Goal: Task Accomplishment & Management: Manage account settings

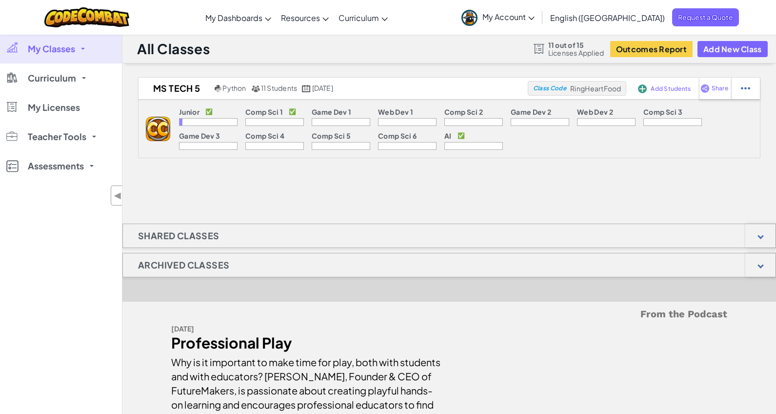
click at [57, 47] on span "My Classes" at bounding box center [51, 48] width 47 height 9
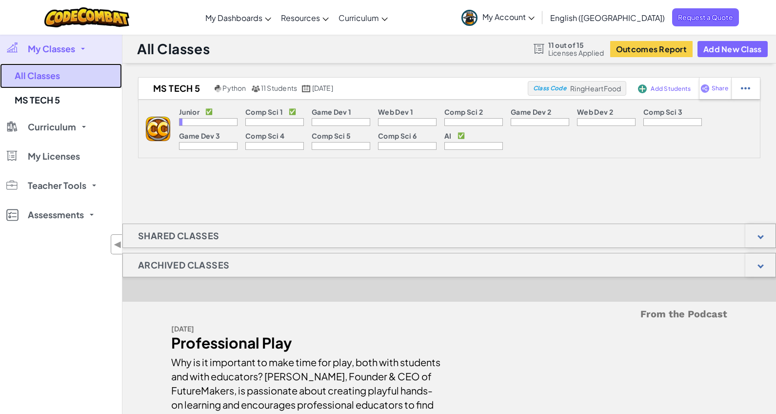
click at [55, 77] on link "All Classes" at bounding box center [61, 75] width 122 height 25
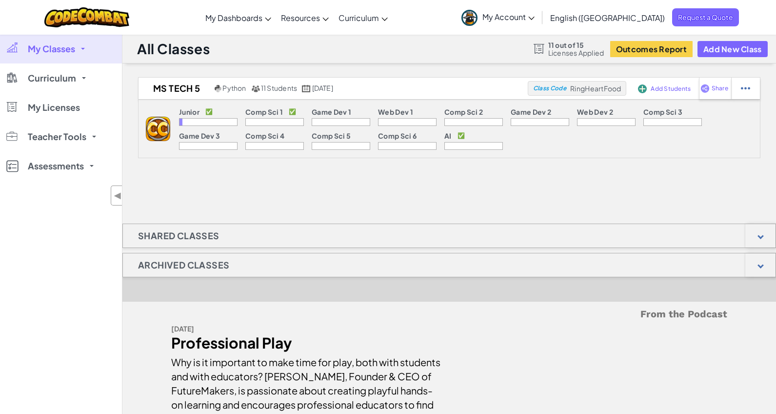
click at [64, 52] on span "My Classes" at bounding box center [51, 48] width 47 height 9
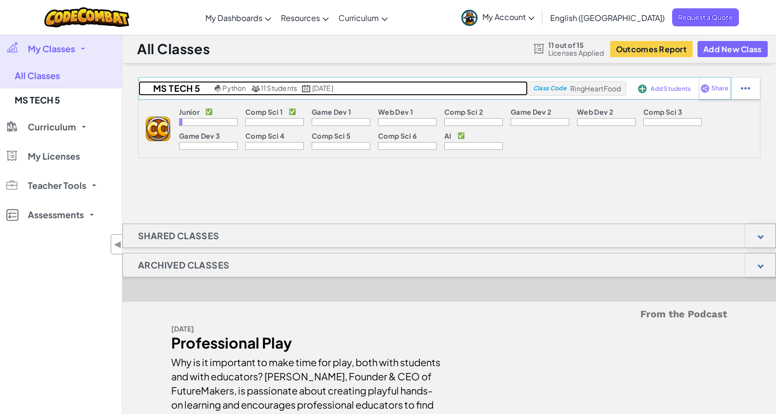
click at [161, 91] on h2 "MS TECH 5" at bounding box center [176, 88] width 74 height 15
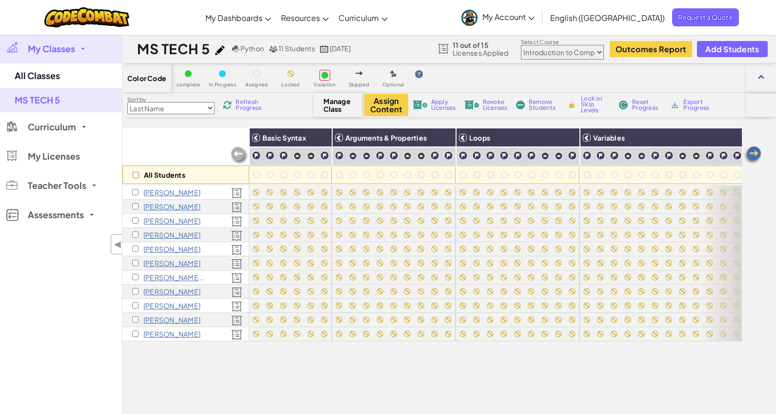
click at [239, 153] on img at bounding box center [240, 156] width 20 height 20
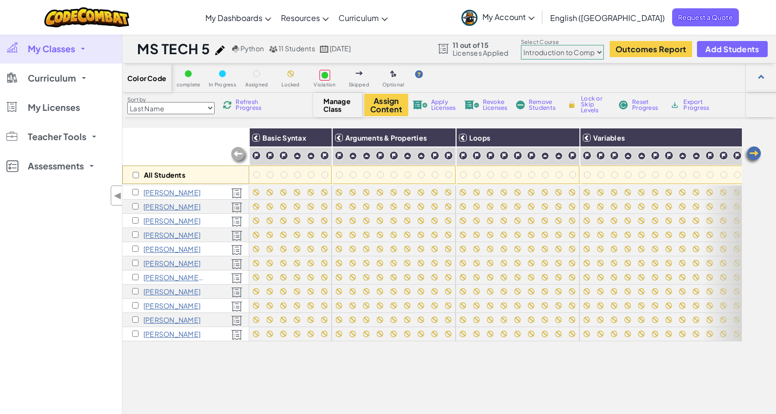
click at [597, 52] on select "Junior Introduction to Computer Science Game Development 1 Web Development 1 Co…" at bounding box center [562, 52] width 83 height 15
select select "65f32b6c87c07dbeb5ba1936"
click at [521, 45] on select "Junior Introduction to Computer Science Game Development 1 Web Development 1 Co…" at bounding box center [562, 52] width 83 height 15
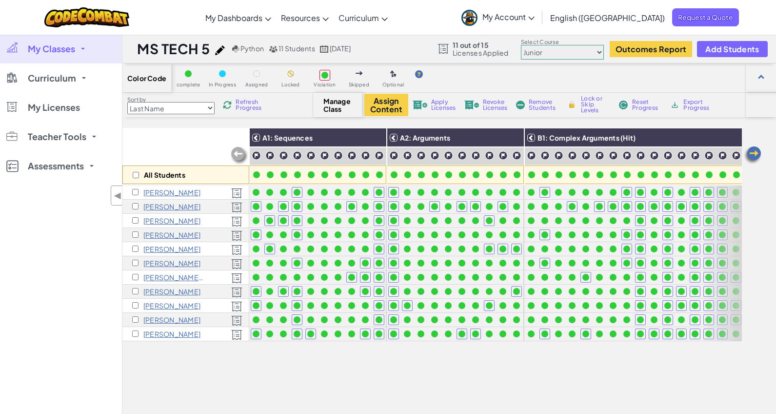
click at [751, 150] on img at bounding box center [753, 155] width 20 height 20
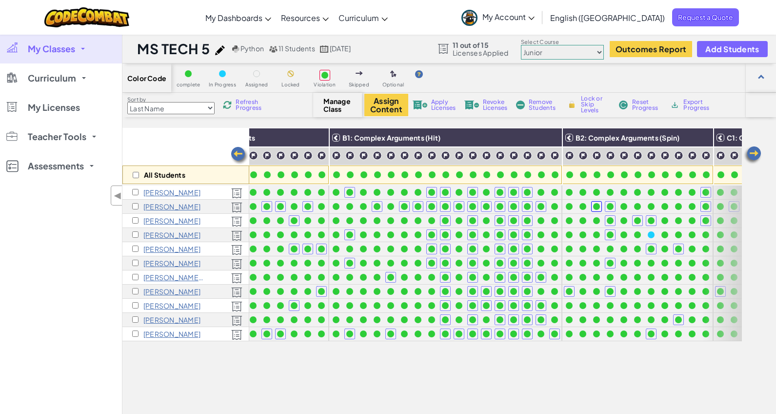
click at [751, 150] on img at bounding box center [753, 155] width 20 height 20
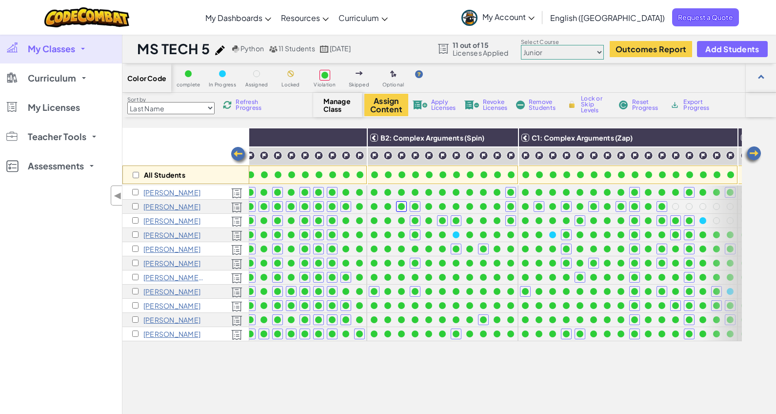
click at [751, 150] on img at bounding box center [753, 155] width 20 height 20
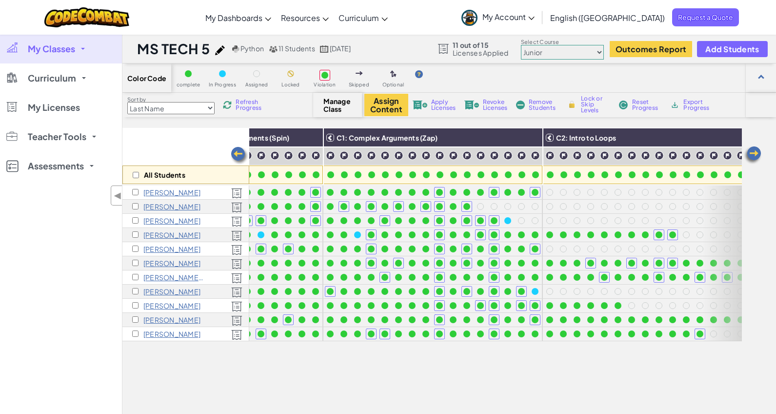
click at [751, 150] on img at bounding box center [753, 155] width 20 height 20
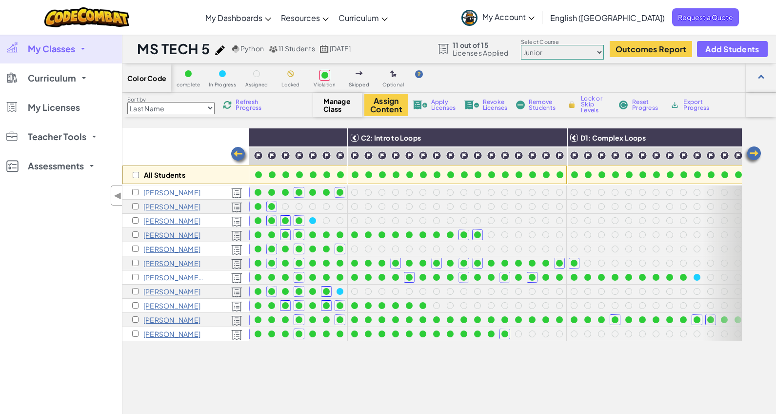
click at [751, 150] on img at bounding box center [753, 155] width 20 height 20
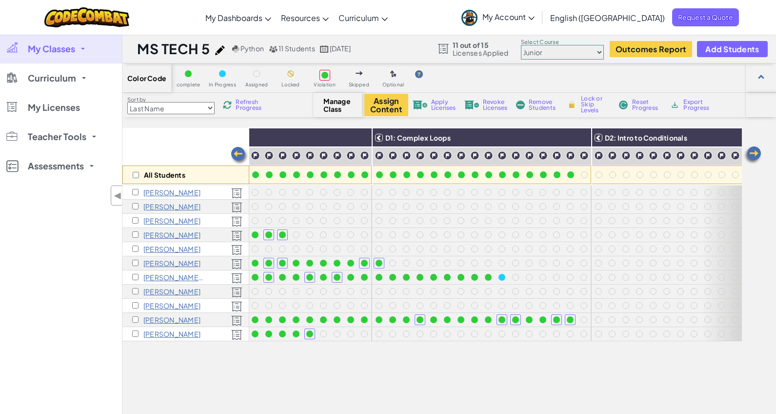
click at [751, 150] on img at bounding box center [753, 155] width 20 height 20
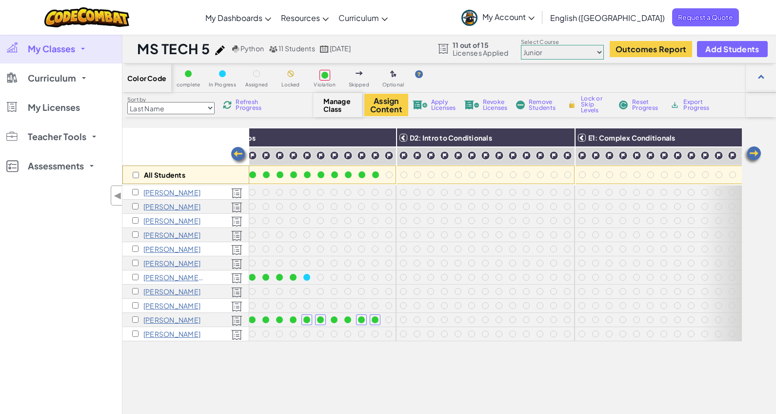
click at [751, 150] on img at bounding box center [753, 155] width 20 height 20
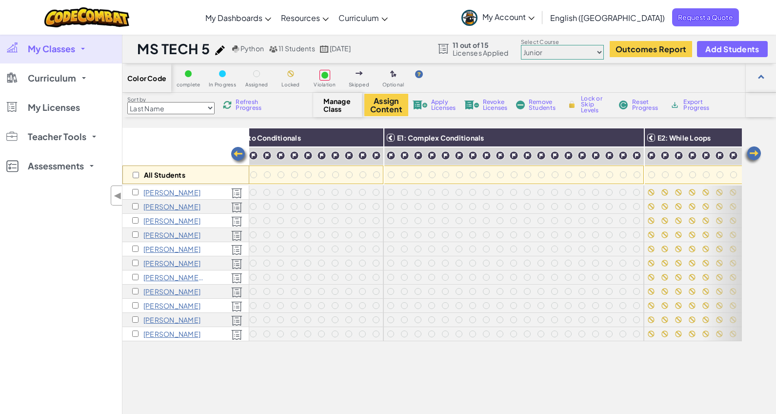
scroll to position [0, 1366]
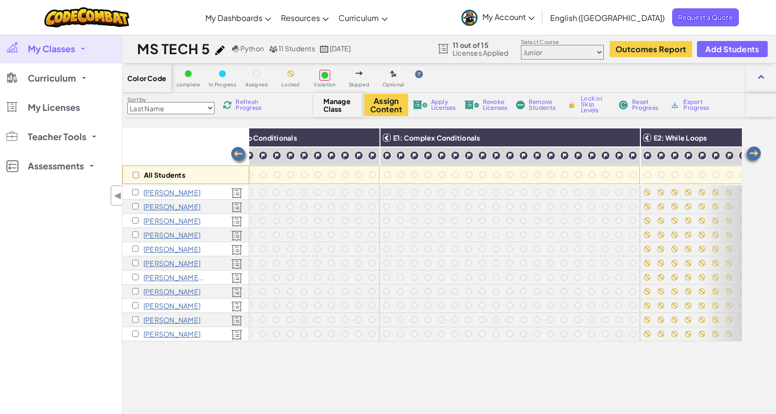
click at [751, 150] on img at bounding box center [753, 155] width 20 height 20
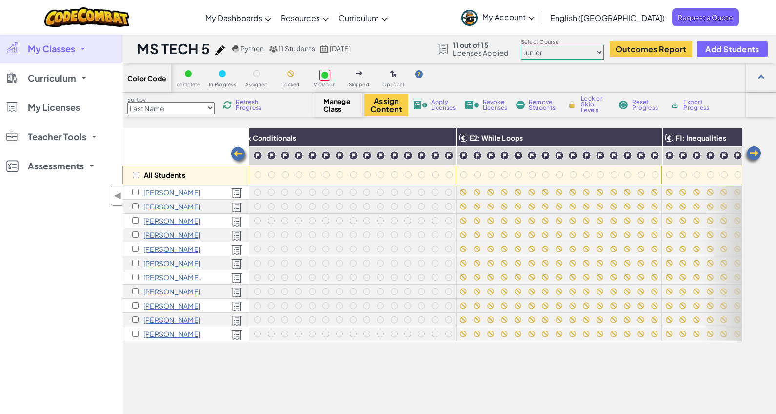
scroll to position [0, 1561]
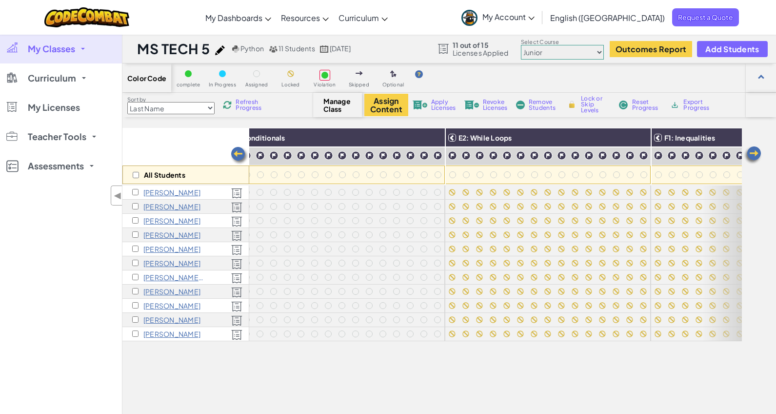
click at [236, 153] on img at bounding box center [240, 156] width 20 height 20
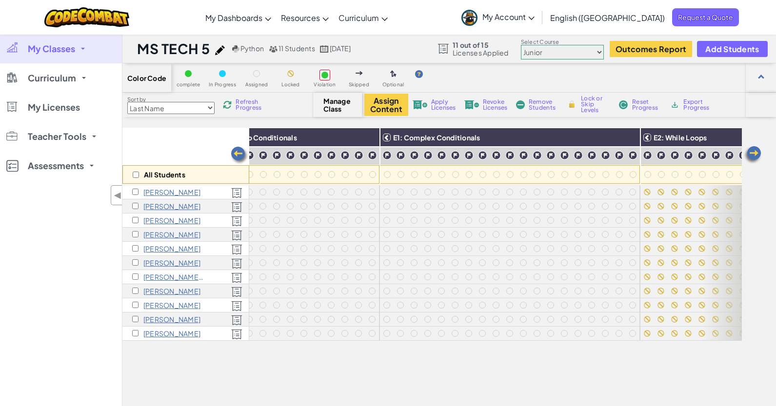
click at [236, 153] on img at bounding box center [240, 156] width 20 height 20
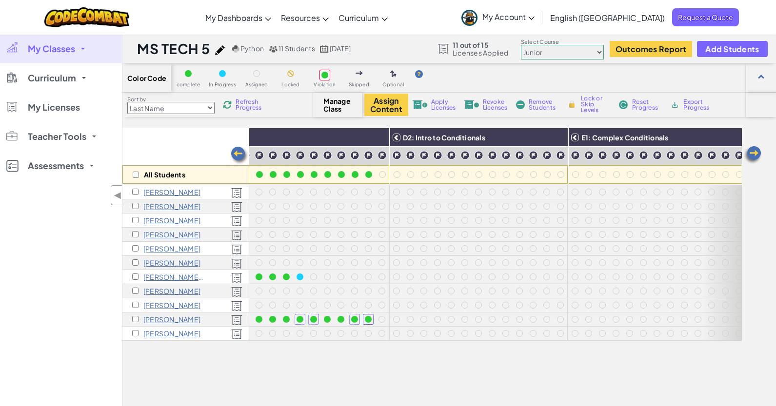
scroll to position [0, 1171]
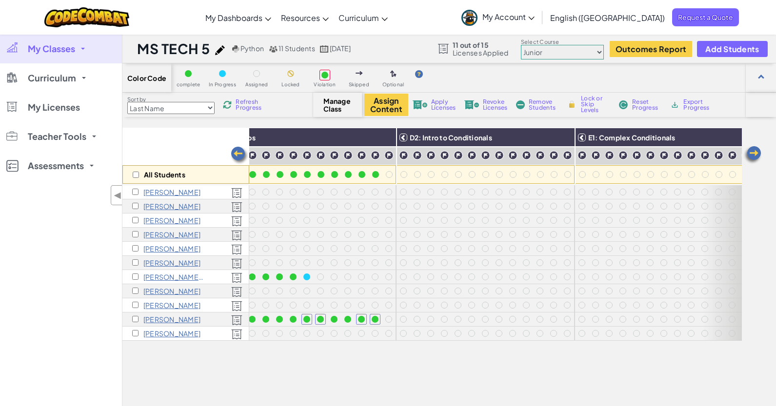
click at [750, 152] on img at bounding box center [753, 155] width 20 height 20
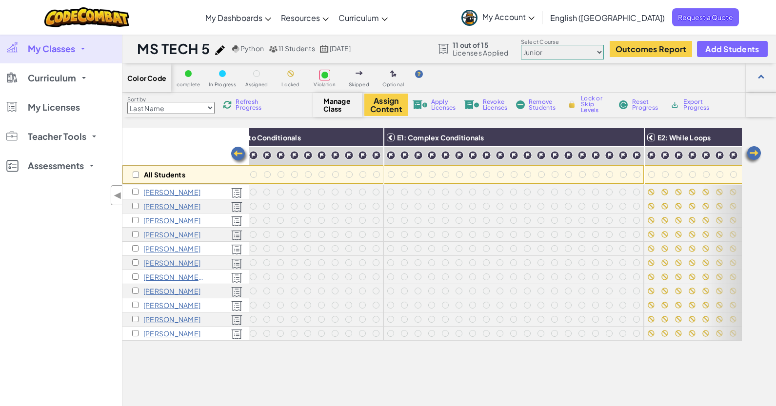
scroll to position [0, 1366]
click at [758, 152] on img at bounding box center [753, 155] width 20 height 20
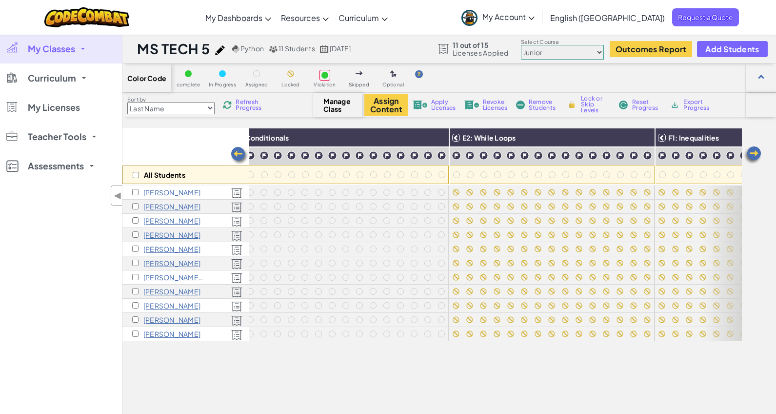
scroll to position [0, 1561]
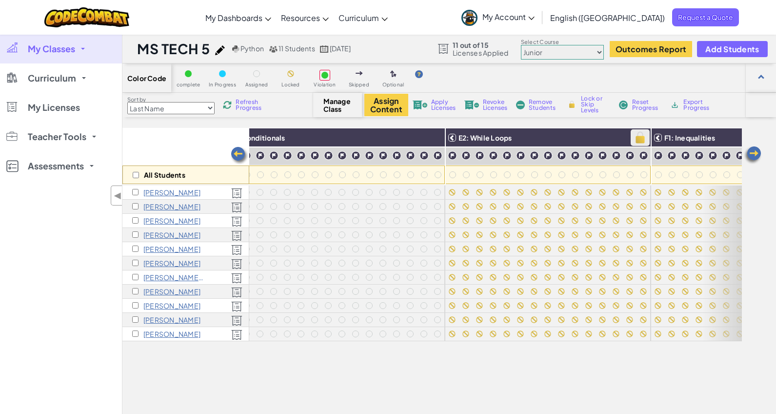
click at [636, 135] on img at bounding box center [640, 137] width 17 height 15
checkbox input "true"
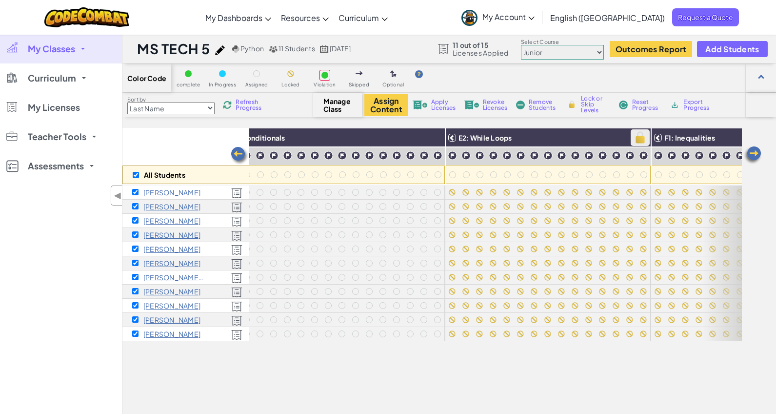
checkbox input "true"
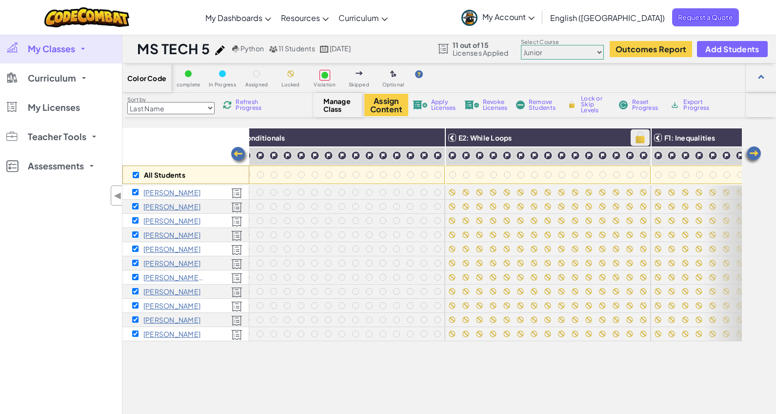
checkbox input "true"
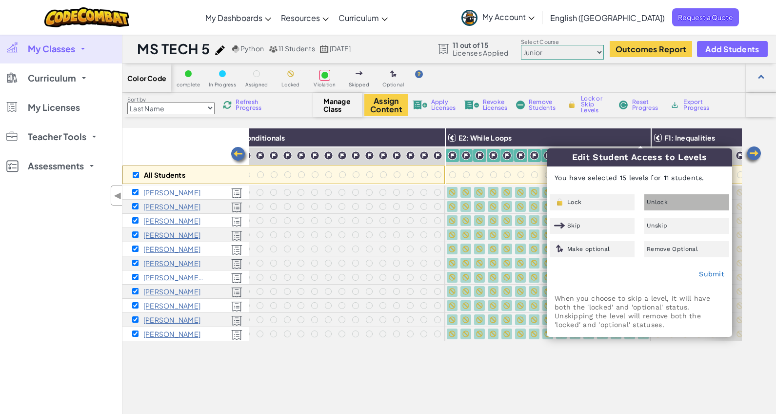
click at [679, 204] on div "Unlock" at bounding box center [686, 202] width 85 height 16
click at [691, 203] on div "Unlock" at bounding box center [686, 202] width 85 height 16
click at [661, 201] on span "Unlock" at bounding box center [657, 202] width 21 height 6
click at [659, 225] on span "Unskip" at bounding box center [657, 225] width 20 height 6
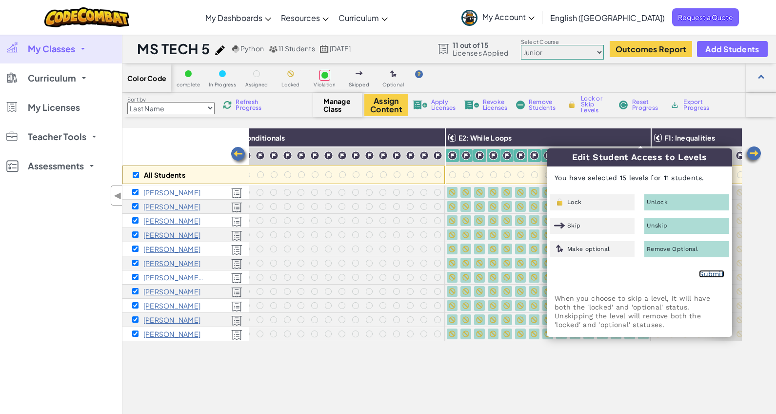
click at [711, 272] on link "Submit" at bounding box center [711, 274] width 25 height 8
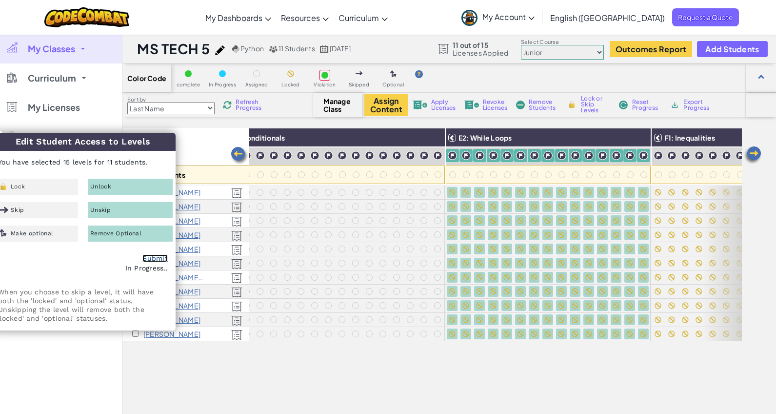
checkbox input "false"
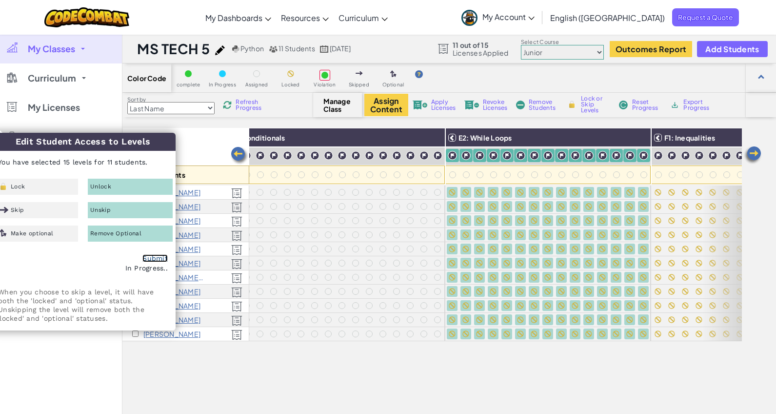
checkbox input "false"
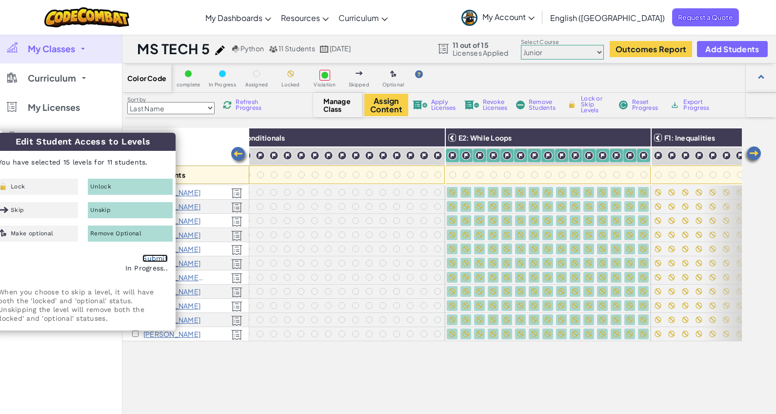
checkbox input "false"
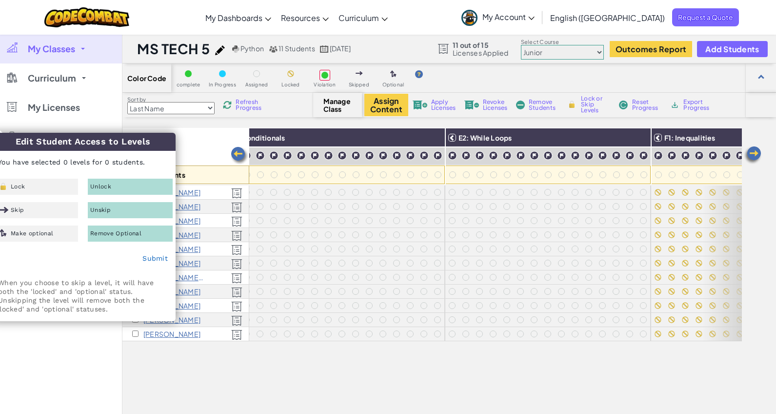
click at [753, 151] on img at bounding box center [753, 155] width 20 height 20
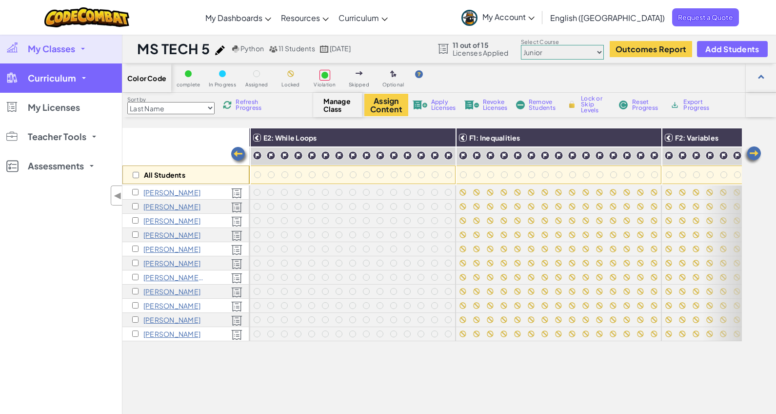
click at [67, 81] on span "Curriculum" at bounding box center [52, 78] width 48 height 9
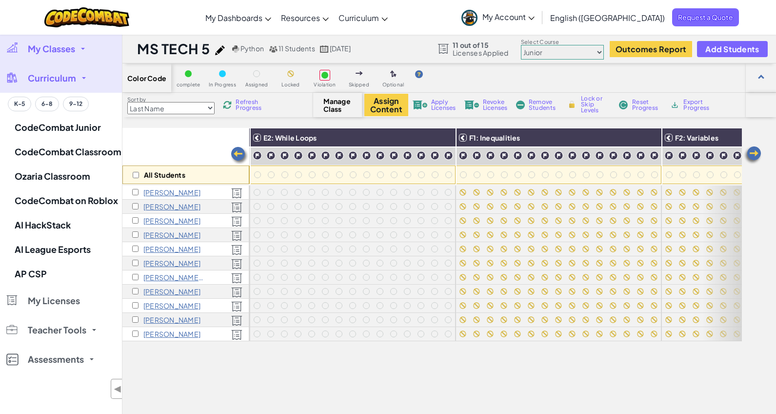
click at [237, 155] on img at bounding box center [240, 156] width 20 height 20
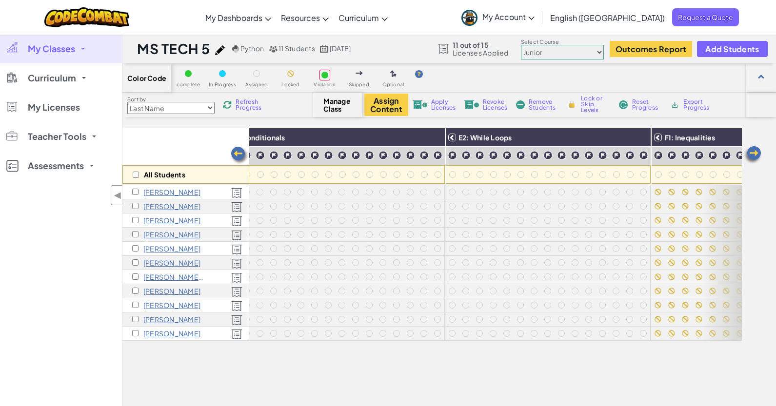
click at [237, 155] on img at bounding box center [240, 156] width 20 height 20
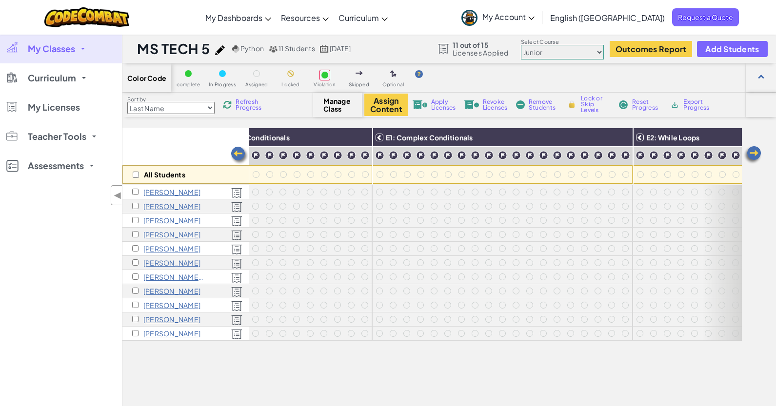
scroll to position [0, 1366]
click at [752, 152] on img at bounding box center [753, 155] width 20 height 20
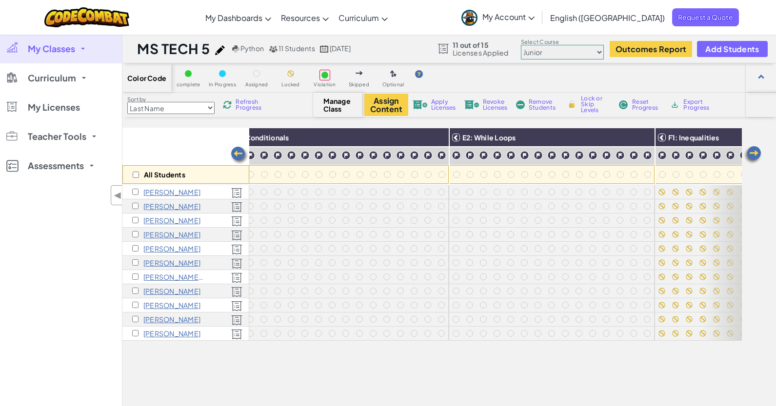
scroll to position [0, 1561]
click at [756, 153] on img at bounding box center [753, 155] width 20 height 20
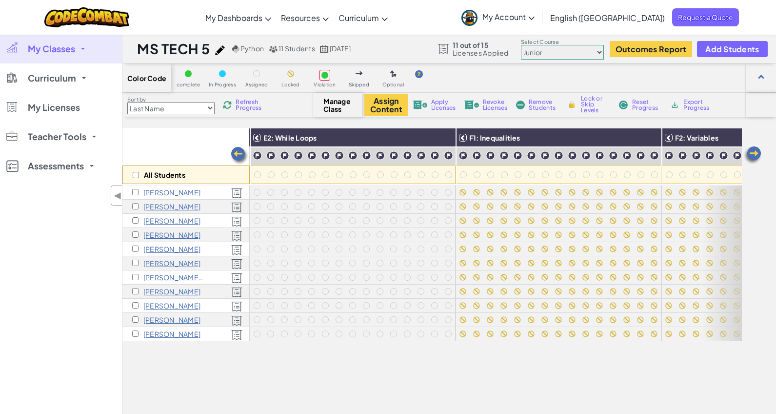
click at [756, 153] on img at bounding box center [753, 155] width 20 height 20
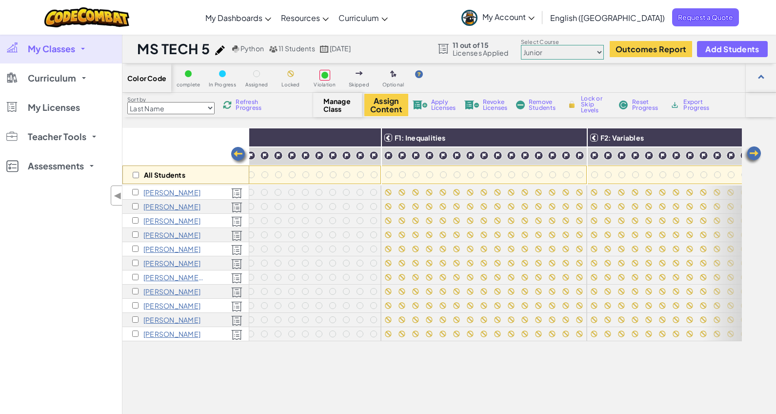
scroll to position [0, 1889]
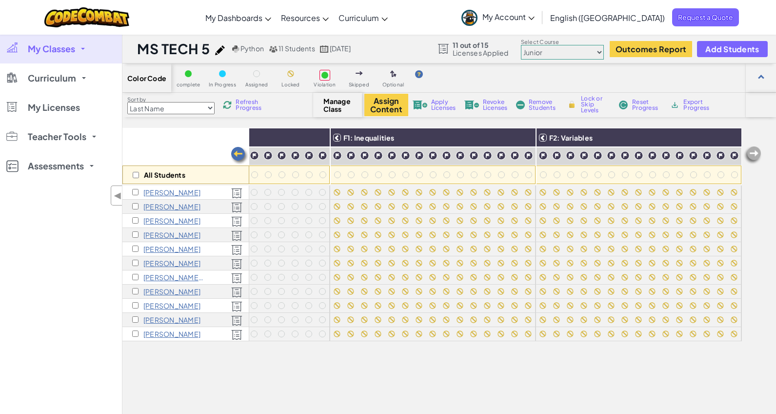
click at [756, 153] on img at bounding box center [753, 155] width 20 height 20
click at [236, 149] on img at bounding box center [240, 156] width 20 height 20
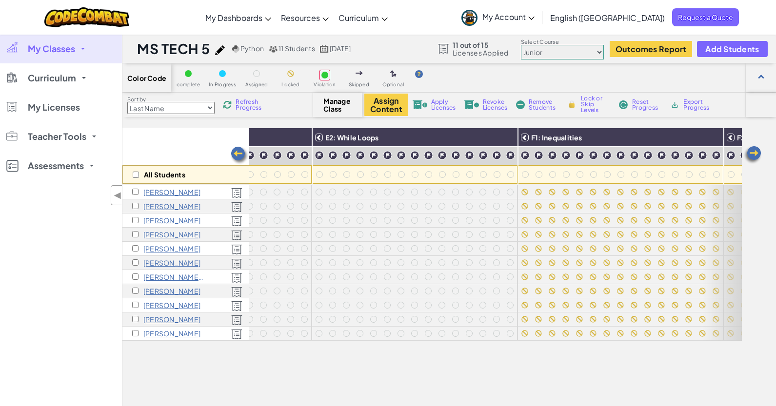
click at [236, 149] on img at bounding box center [240, 156] width 20 height 20
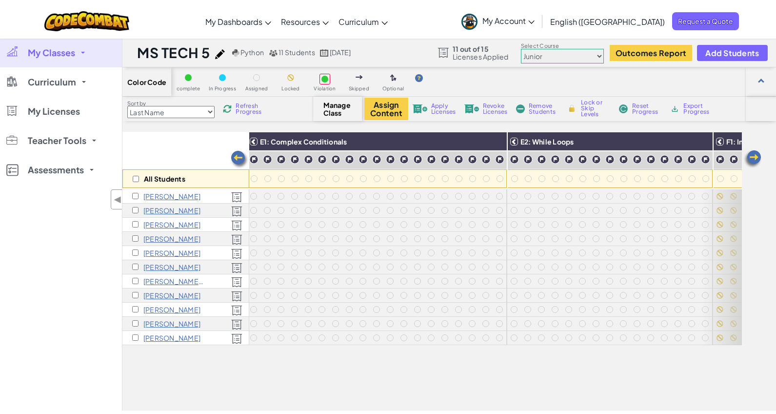
scroll to position [0, 0]
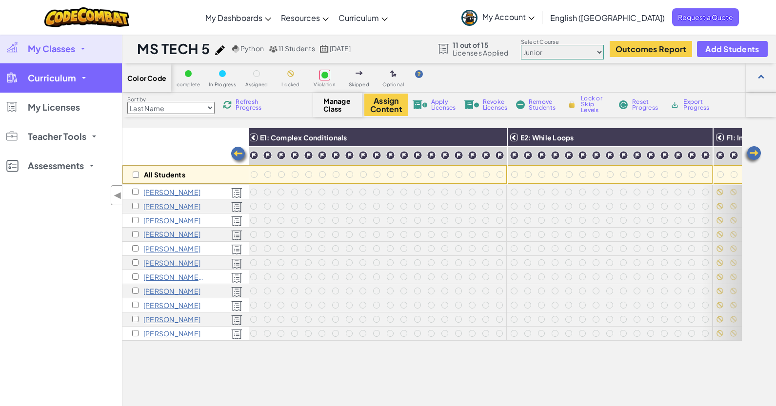
click at [105, 78] on link "Curriculum" at bounding box center [61, 77] width 122 height 29
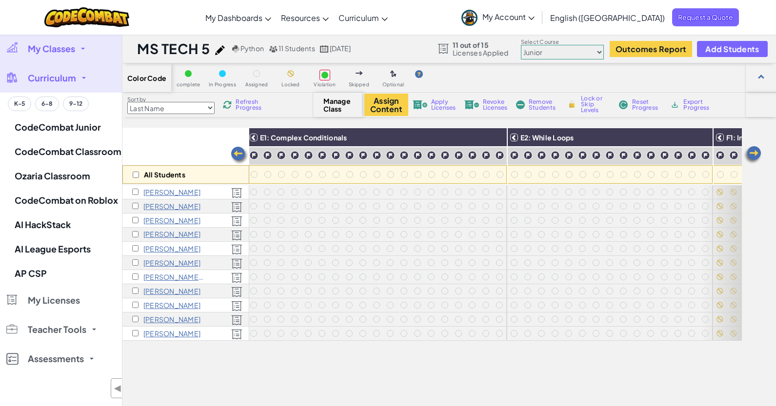
click at [83, 49] on span at bounding box center [83, 49] width 4 height 2
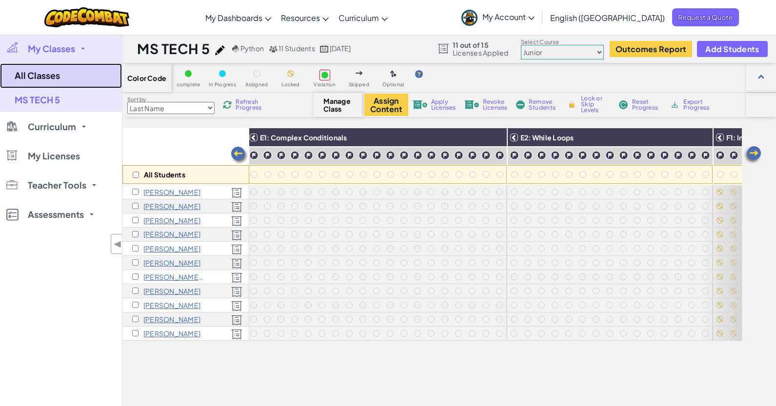
click at [52, 70] on link "All Classes" at bounding box center [61, 75] width 122 height 25
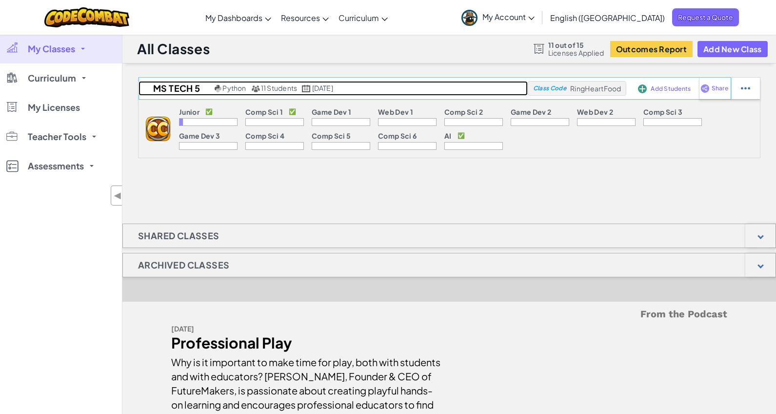
click at [452, 84] on link "MS TECH 5 Python 11 Students [DATE]" at bounding box center [333, 88] width 389 height 15
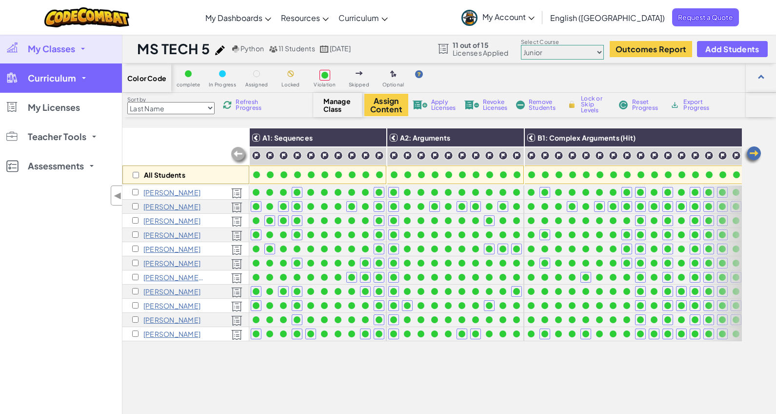
click at [55, 77] on span "Curriculum" at bounding box center [52, 78] width 48 height 9
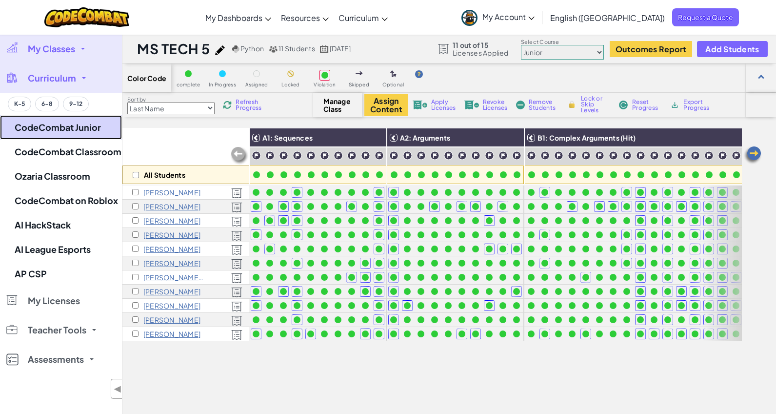
click at [101, 126] on link "CodeCombat Junior" at bounding box center [61, 127] width 122 height 24
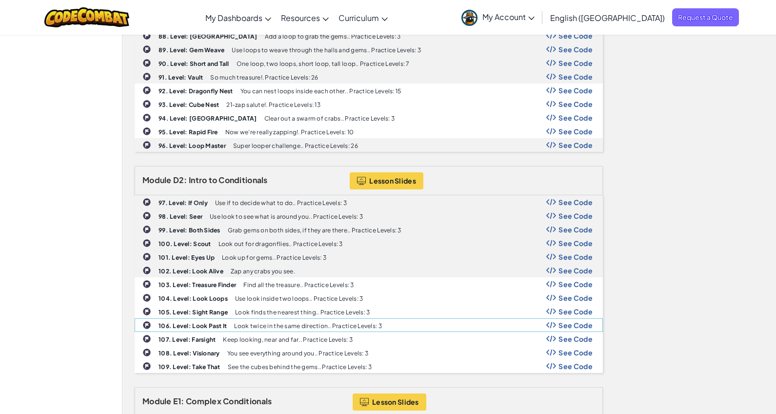
scroll to position [1648, 0]
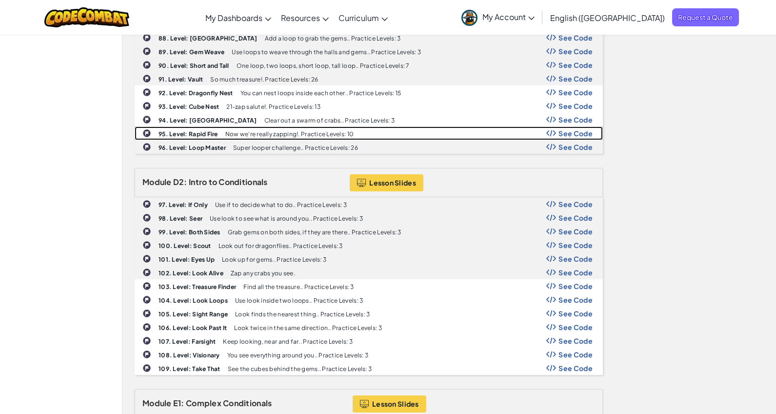
click at [569, 132] on span "See Code" at bounding box center [575, 133] width 34 height 8
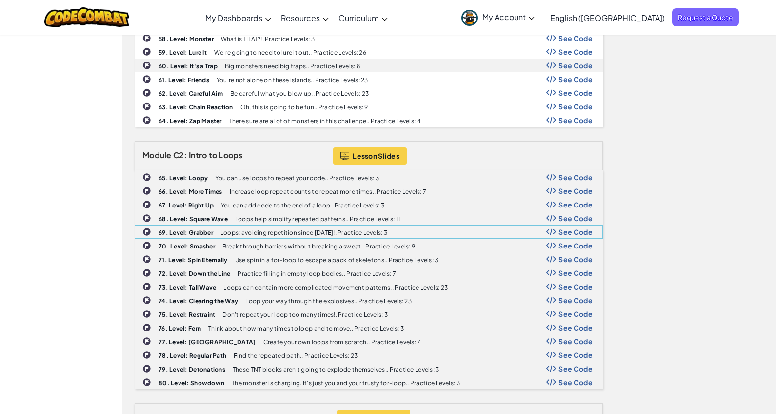
scroll to position [1149, 0]
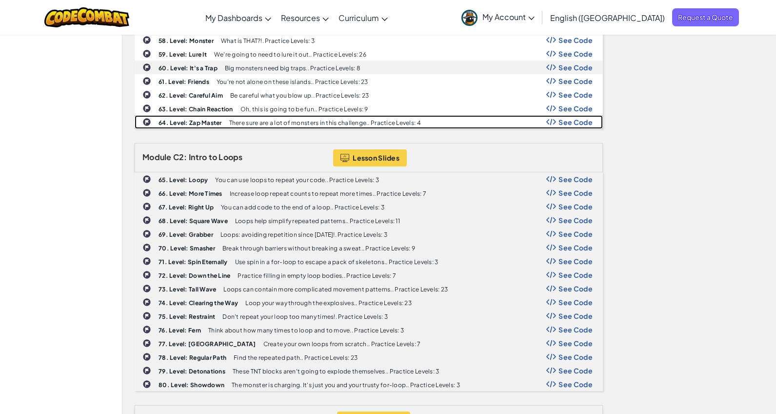
click at [583, 122] on span "See Code" at bounding box center [575, 122] width 34 height 8
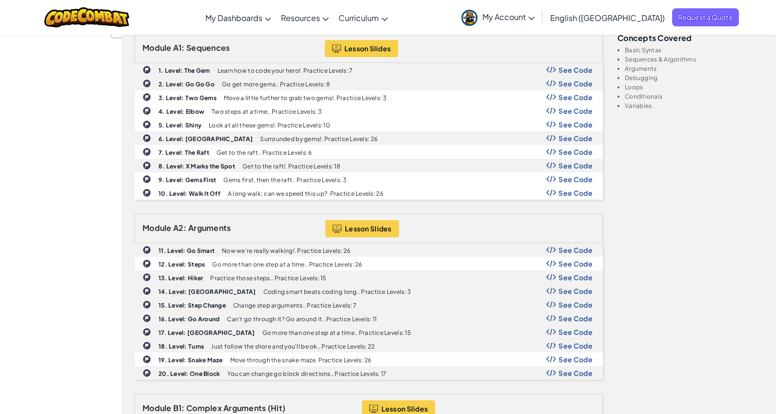
scroll to position [0, 0]
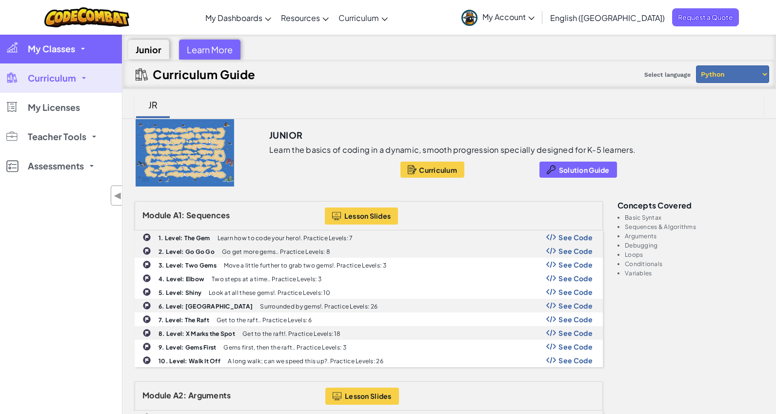
click at [61, 53] on span "My Classes" at bounding box center [51, 48] width 47 height 9
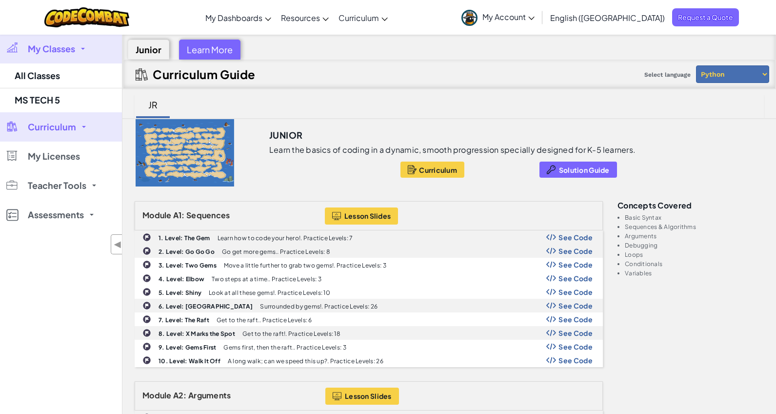
click at [154, 50] on div "Junior" at bounding box center [148, 50] width 41 height 20
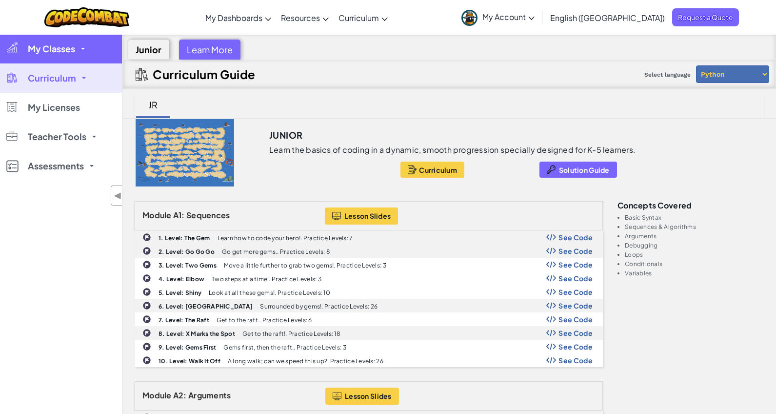
click at [66, 51] on span "My Classes" at bounding box center [51, 48] width 47 height 9
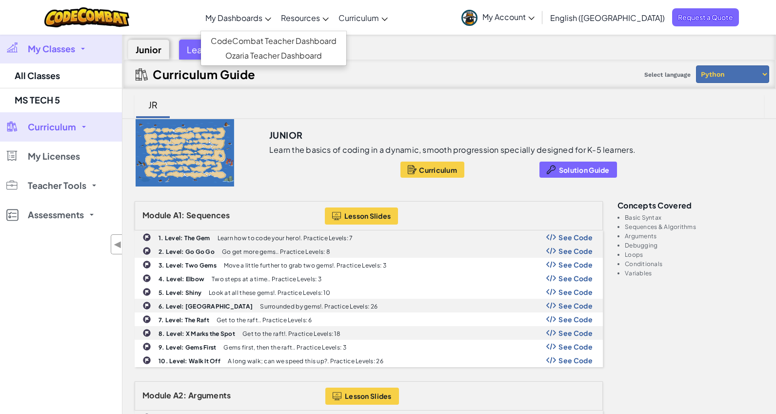
click at [262, 20] on span "My Dashboards" at bounding box center [233, 18] width 57 height 10
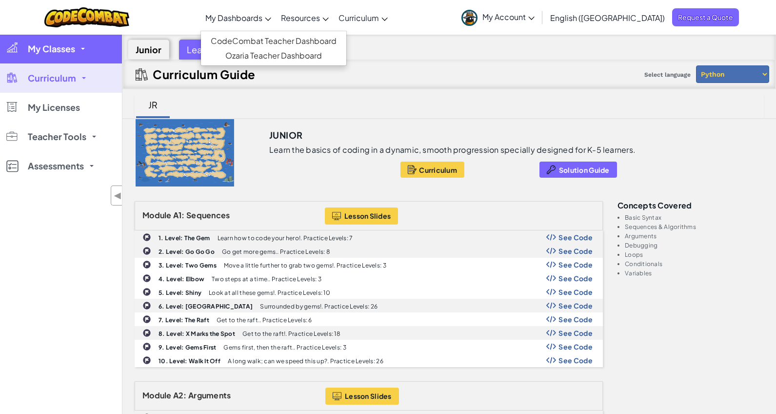
click at [45, 44] on span "My Classes" at bounding box center [51, 48] width 47 height 9
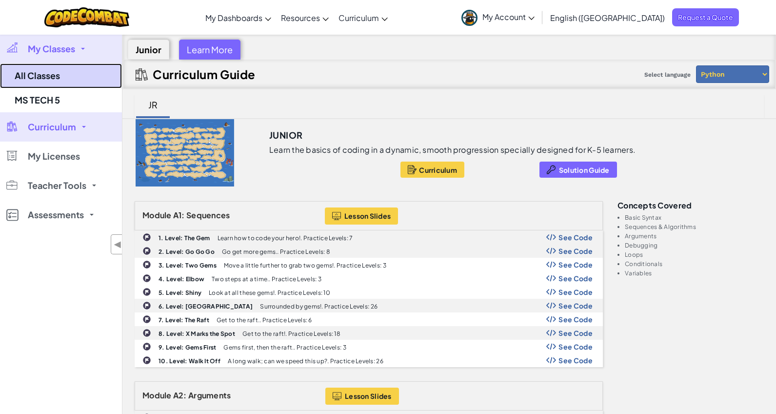
click at [48, 80] on link "All Classes" at bounding box center [61, 75] width 122 height 25
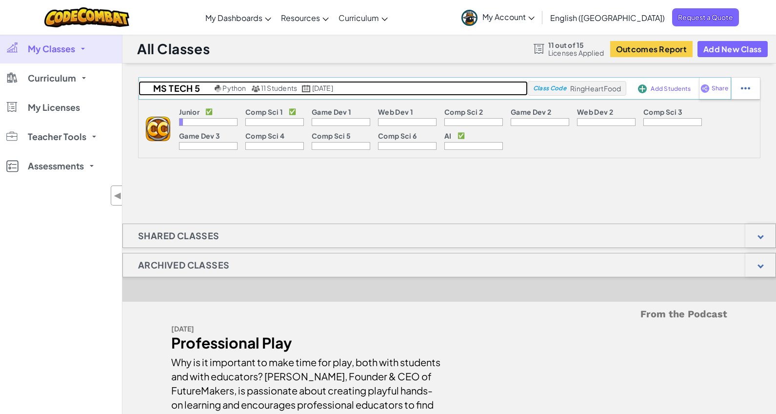
click at [174, 84] on h2 "MS TECH 5" at bounding box center [176, 88] width 74 height 15
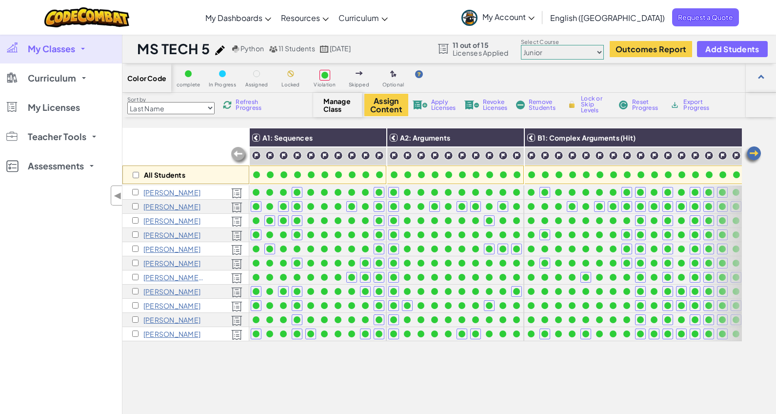
click at [757, 155] on img at bounding box center [753, 155] width 20 height 20
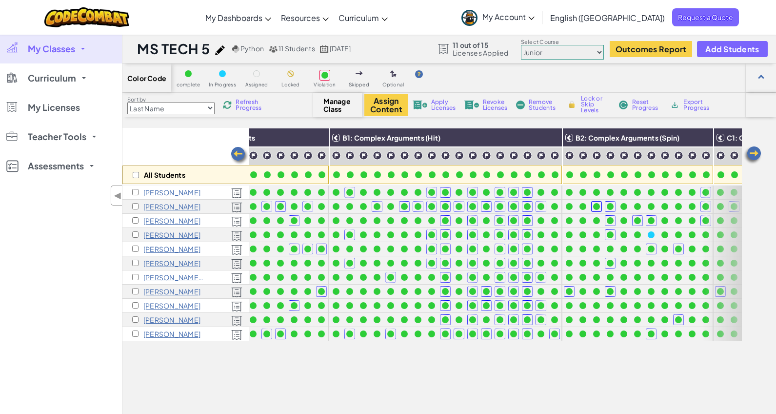
click at [757, 155] on img at bounding box center [753, 155] width 20 height 20
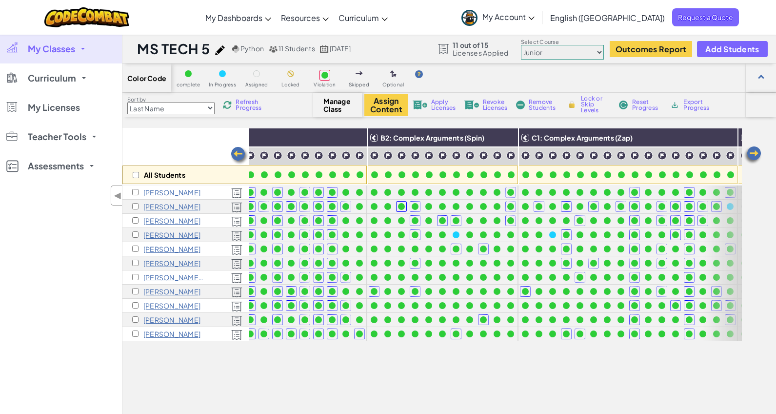
click at [757, 156] on img at bounding box center [753, 155] width 20 height 20
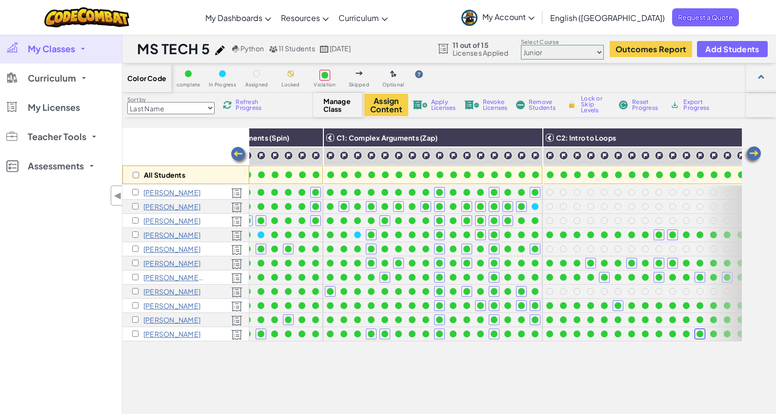
click at [757, 156] on img at bounding box center [753, 155] width 20 height 20
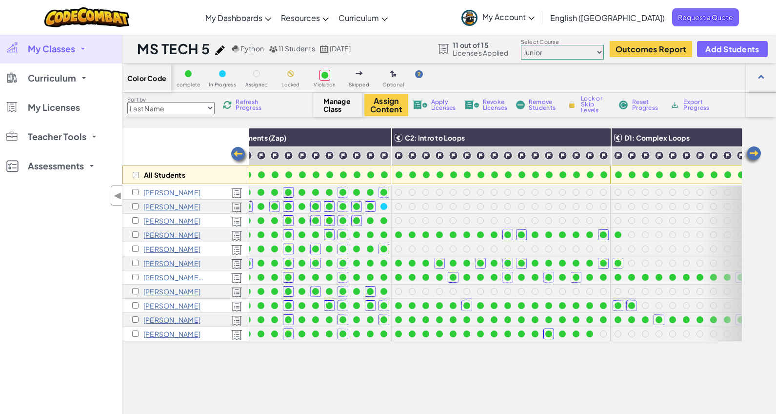
scroll to position [0, 780]
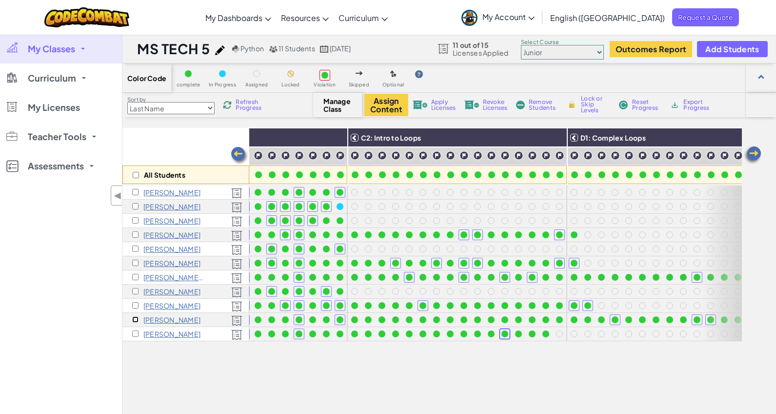
click at [136, 319] on input "checkbox" at bounding box center [135, 319] width 6 height 6
click at [137, 319] on input "checkbox" at bounding box center [135, 319] width 6 height 6
checkbox input "false"
click at [752, 153] on img at bounding box center [753, 155] width 20 height 20
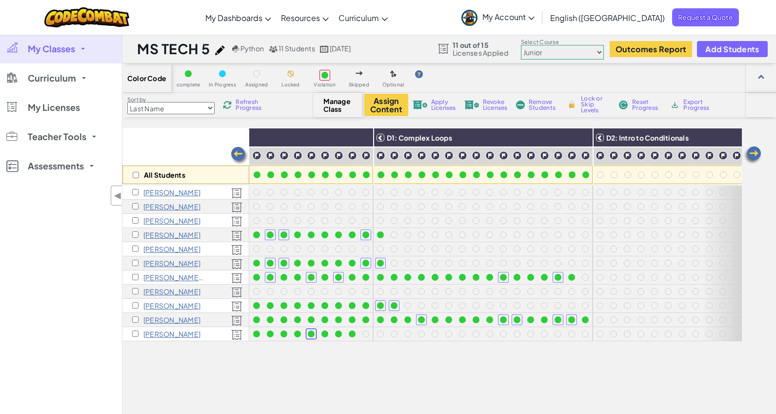
scroll to position [0, 975]
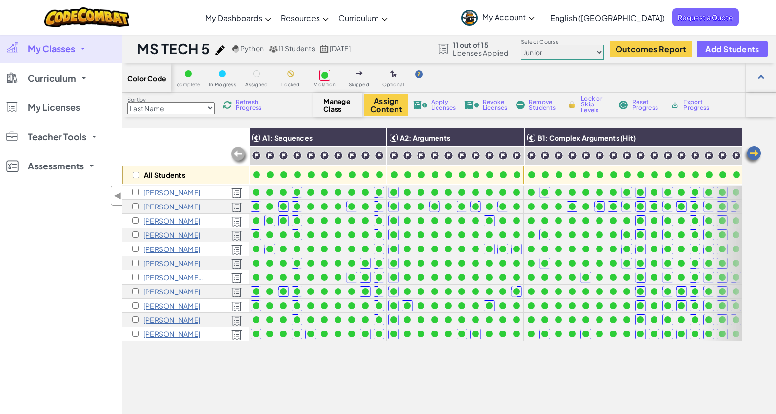
click at [757, 152] on img at bounding box center [753, 155] width 20 height 20
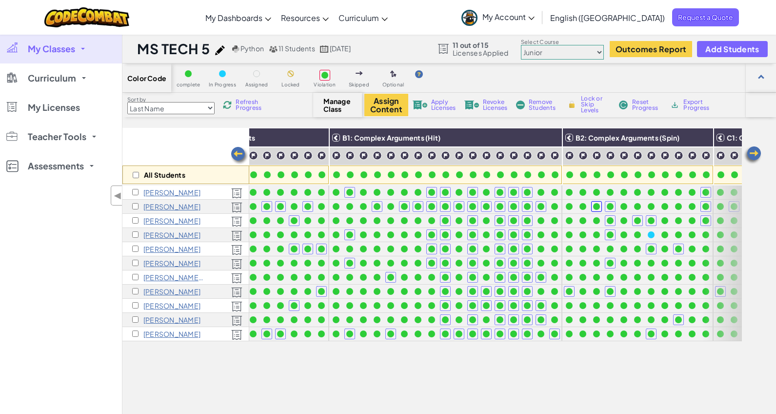
click at [757, 152] on img at bounding box center [753, 155] width 20 height 20
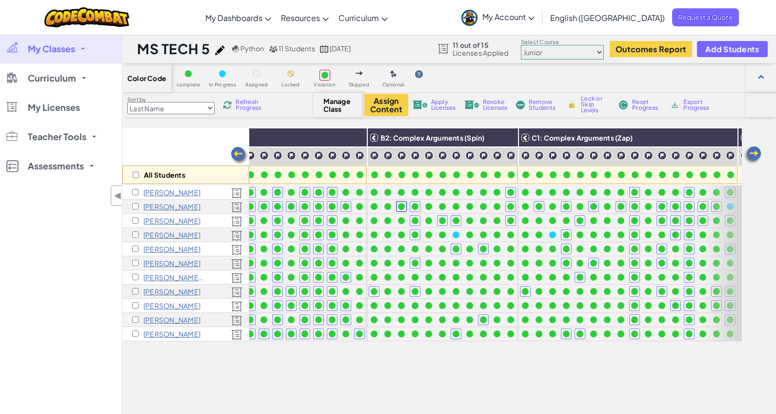
click at [757, 151] on img at bounding box center [753, 155] width 20 height 20
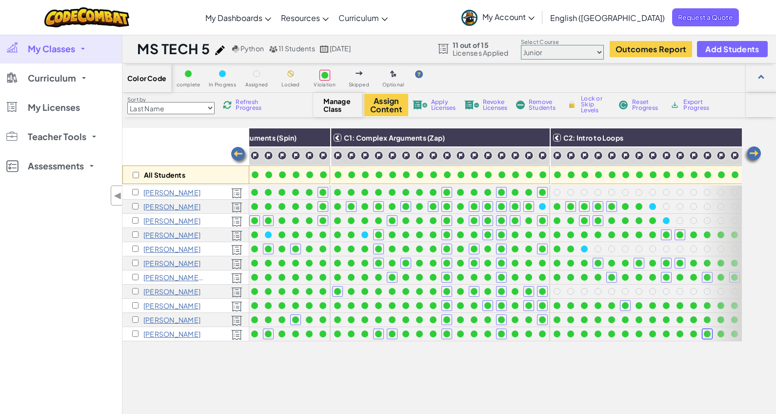
scroll to position [0, 585]
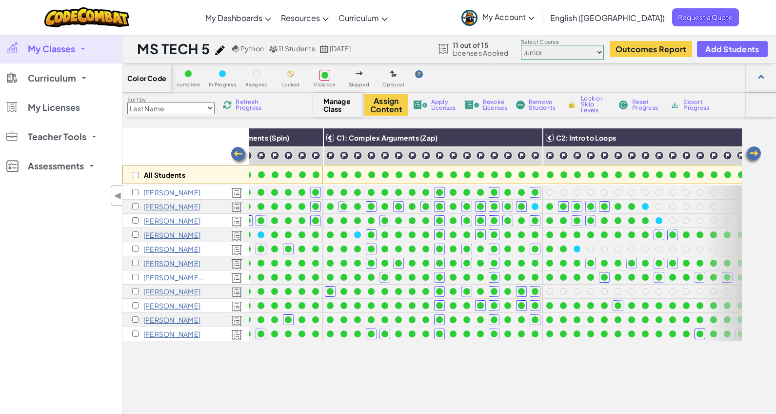
click at [757, 151] on img at bounding box center [753, 155] width 20 height 20
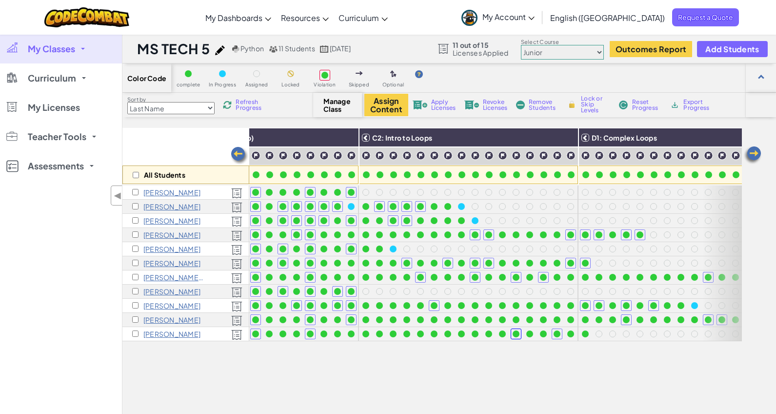
scroll to position [0, 780]
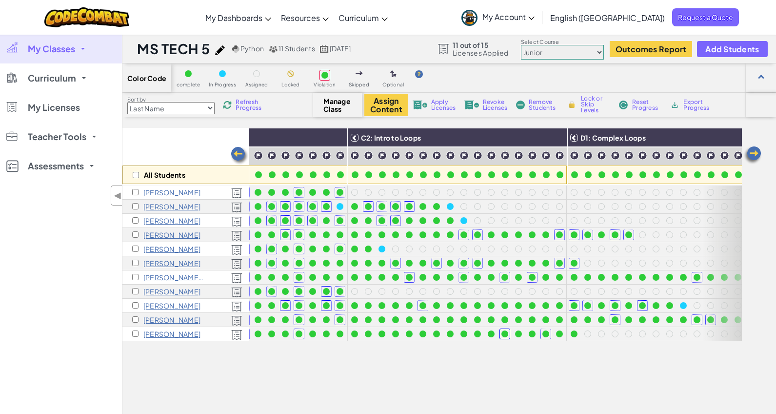
click at [755, 150] on img at bounding box center [753, 155] width 20 height 20
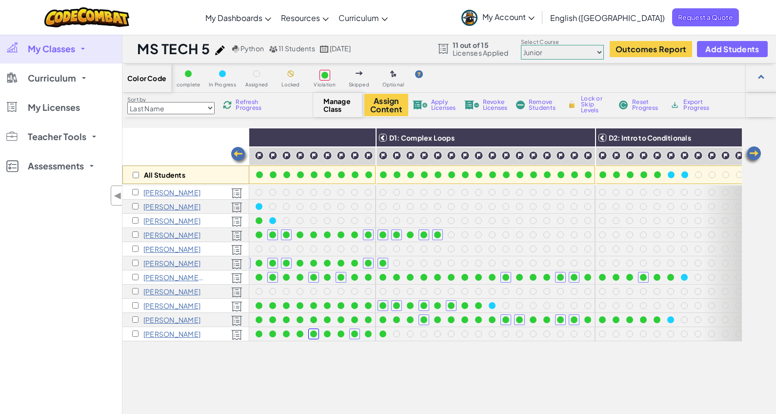
scroll to position [0, 975]
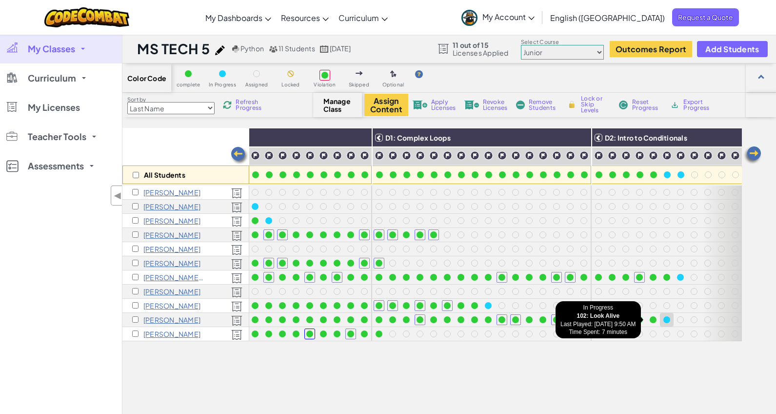
click at [663, 319] on div at bounding box center [666, 319] width 7 height 7
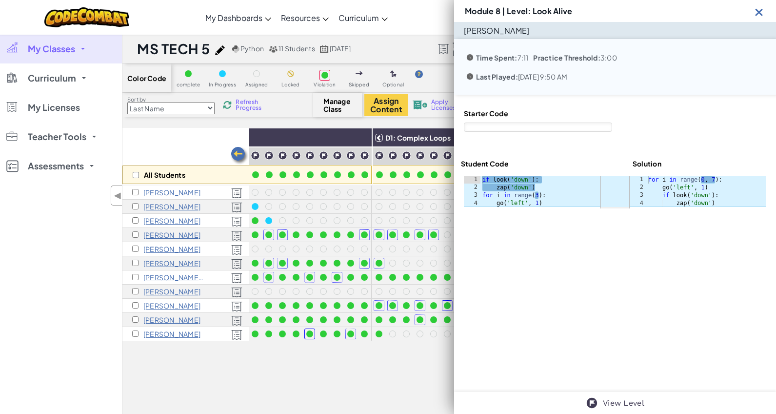
click at [761, 6] on img at bounding box center [759, 12] width 12 height 12
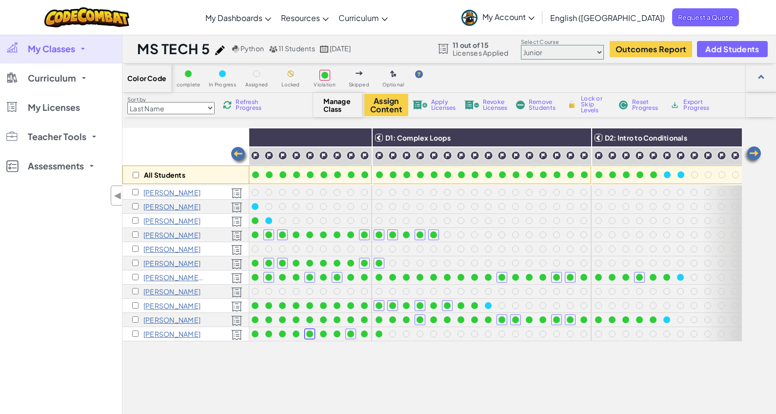
click at [239, 151] on img at bounding box center [240, 156] width 20 height 20
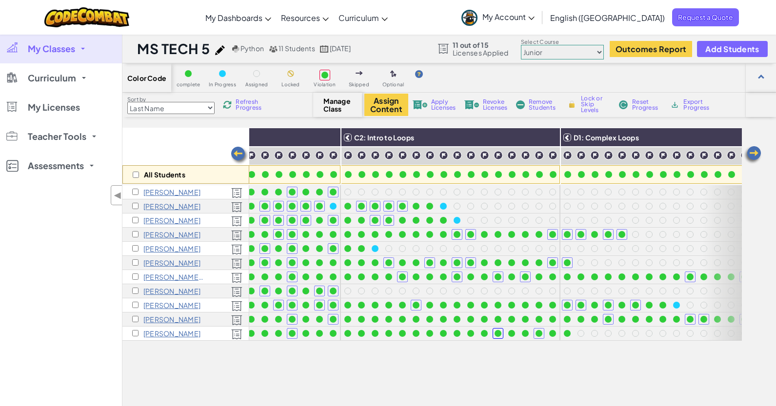
scroll to position [0, 780]
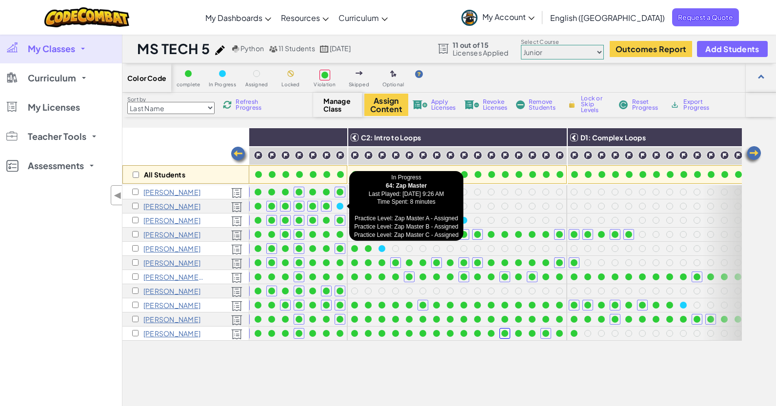
click at [337, 204] on div at bounding box center [340, 206] width 7 height 7
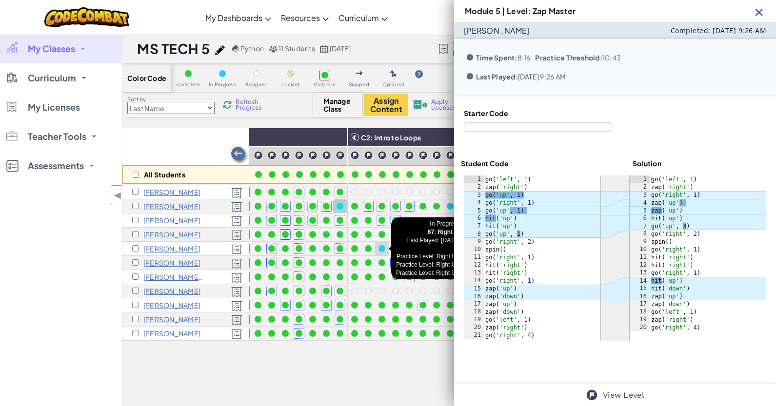
click at [383, 248] on div at bounding box center [381, 248] width 7 height 7
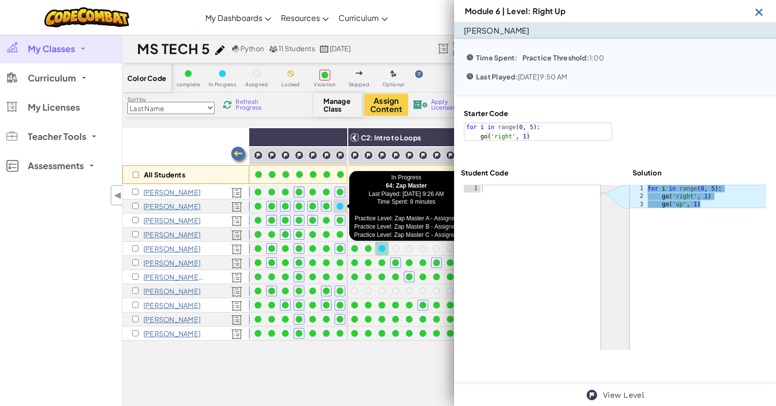
click at [338, 203] on div at bounding box center [340, 206] width 7 height 7
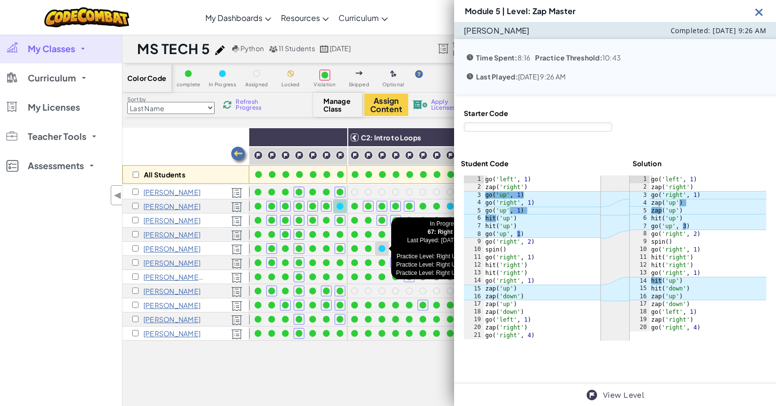
click at [380, 244] on div at bounding box center [382, 248] width 11 height 11
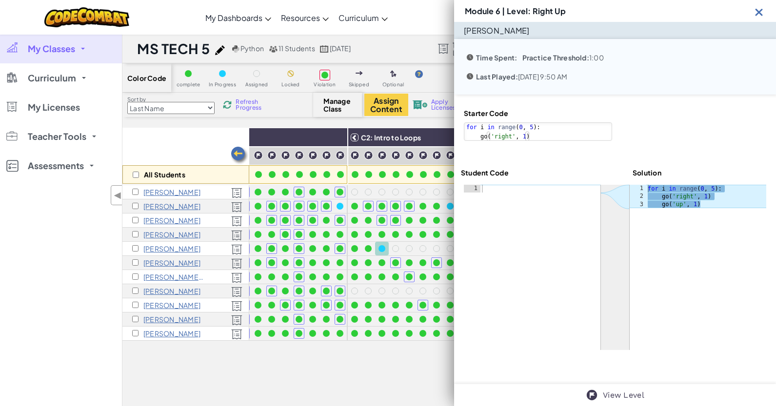
click at [756, 6] on img at bounding box center [759, 12] width 12 height 12
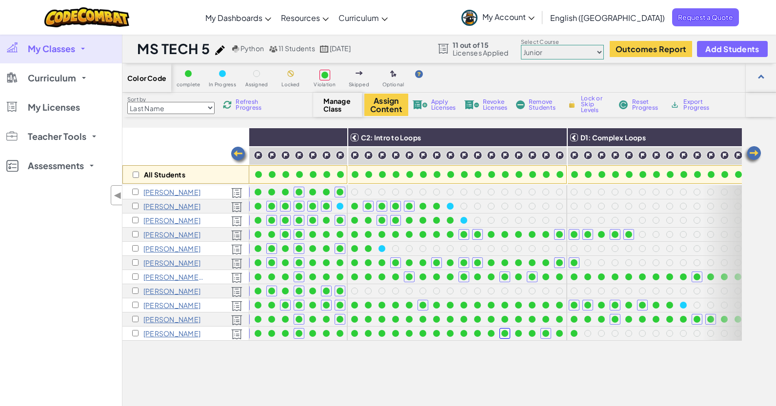
click at [237, 154] on img at bounding box center [240, 156] width 20 height 20
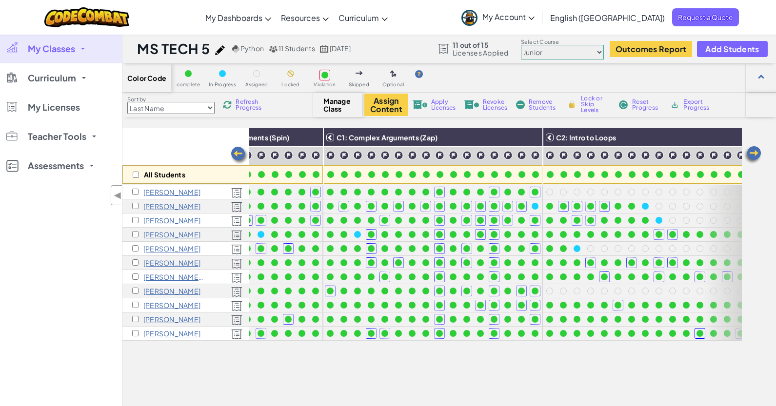
click at [237, 154] on img at bounding box center [240, 156] width 20 height 20
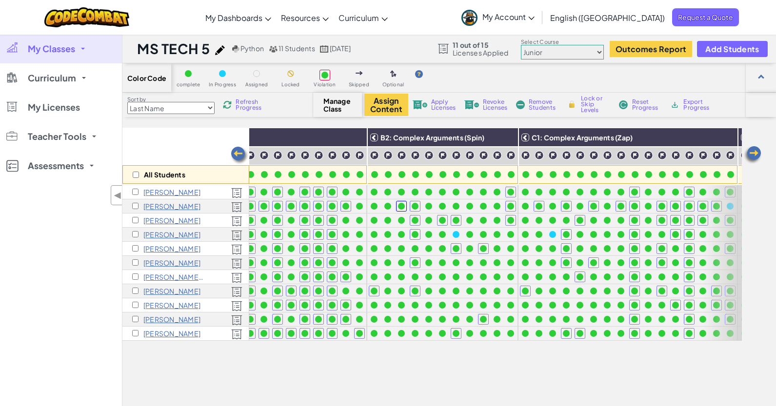
click at [237, 154] on img at bounding box center [240, 156] width 20 height 20
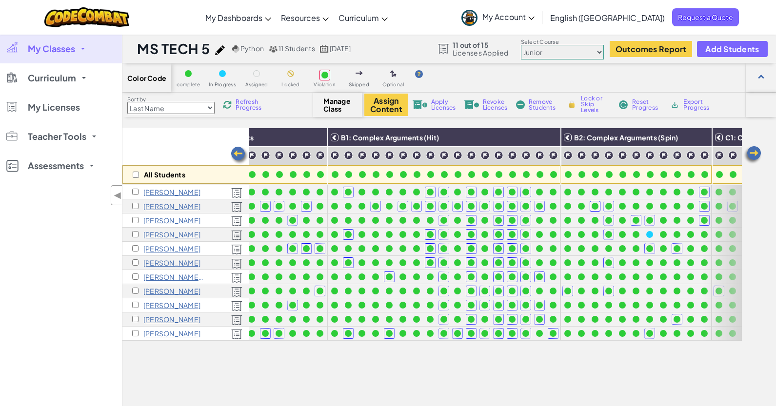
scroll to position [0, 195]
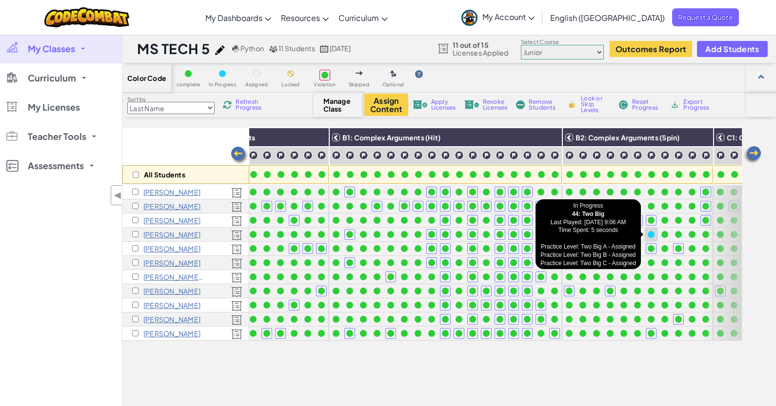
click at [653, 235] on div at bounding box center [651, 234] width 7 height 7
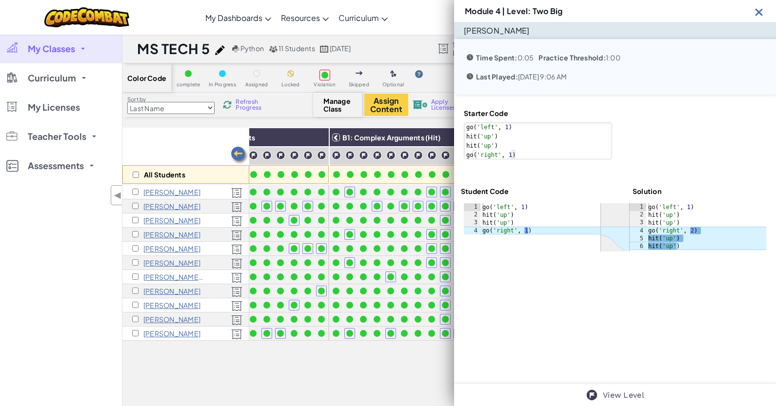
click at [761, 6] on img at bounding box center [759, 12] width 12 height 12
